Goal: Navigation & Orientation: Find specific page/section

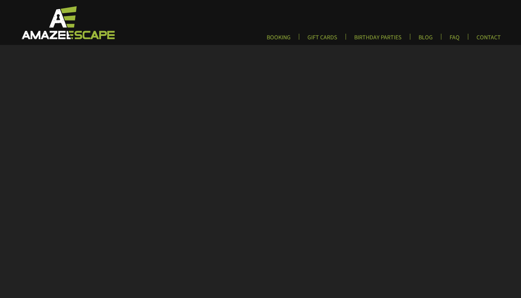
click at [53, 36] on img at bounding box center [67, 22] width 111 height 34
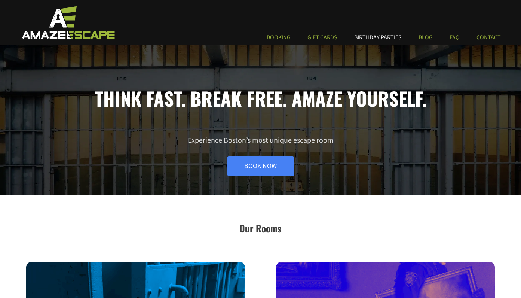
click at [365, 35] on link "BIRTHDAY PARTIES" at bounding box center [378, 40] width 60 height 12
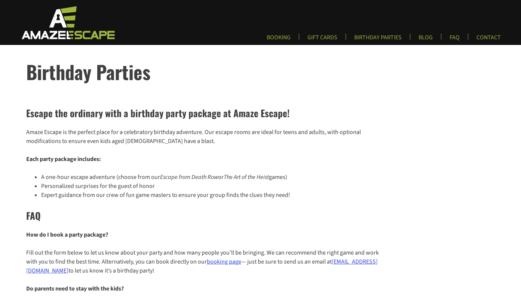
click at [78, 32] on img at bounding box center [67, 22] width 111 height 34
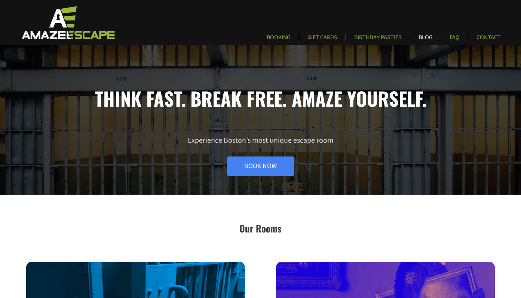
click at [427, 39] on link "BLOG" at bounding box center [426, 40] width 26 height 12
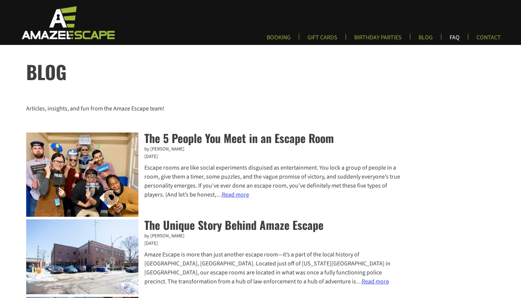
click at [451, 35] on link "FAQ" at bounding box center [455, 40] width 22 height 12
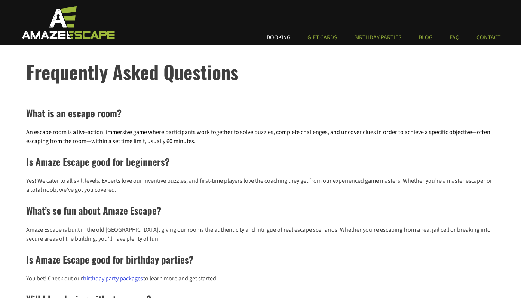
click at [284, 37] on link "BOOKING" at bounding box center [279, 40] width 36 height 12
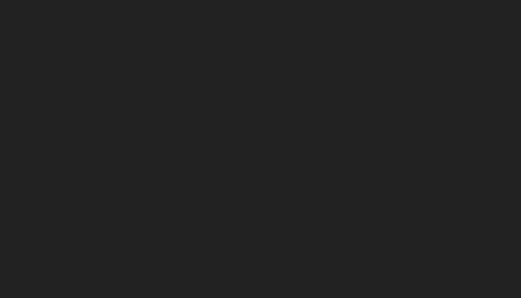
scroll to position [171, 0]
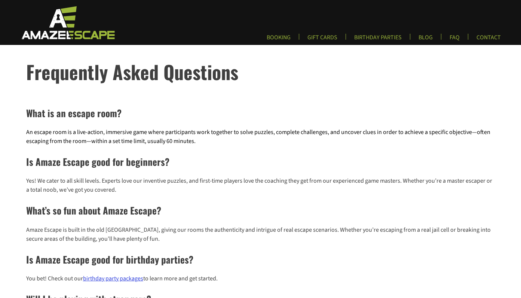
click at [61, 36] on img at bounding box center [67, 22] width 111 height 34
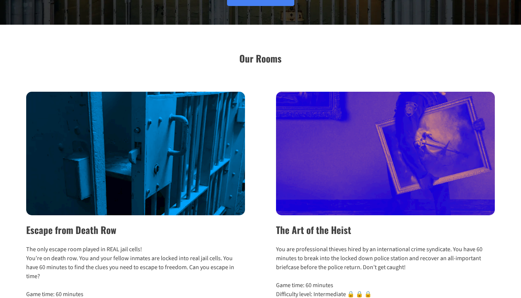
scroll to position [171, 0]
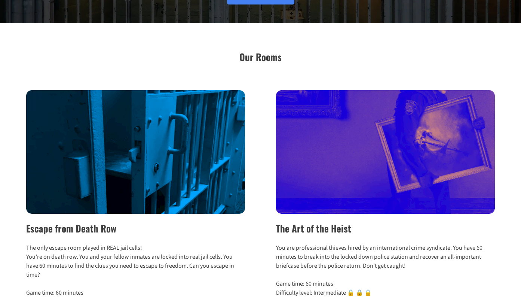
click at [160, 168] on img at bounding box center [135, 152] width 219 height 124
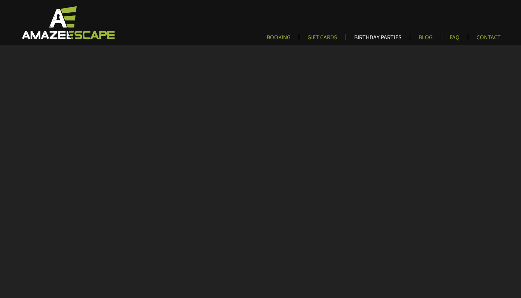
click at [368, 37] on link "BIRTHDAY PARTIES" at bounding box center [378, 40] width 60 height 12
